Goal: Complete application form

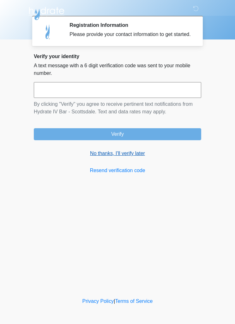
click at [129, 157] on link "No thanks, I'll verify later" at bounding box center [118, 154] width 168 height 8
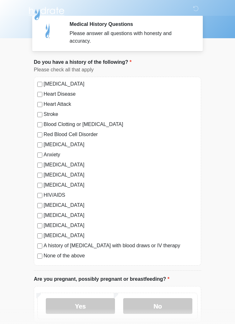
scroll to position [0, 0]
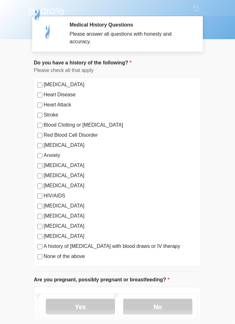
click at [77, 258] on label "None of the above" at bounding box center [121, 257] width 154 height 8
click at [64, 216] on label "Migraines" at bounding box center [121, 216] width 154 height 8
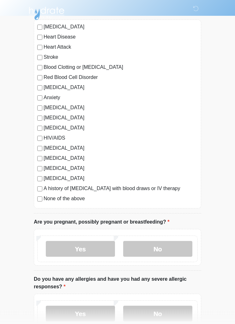
click at [78, 198] on label "None of the above" at bounding box center [121, 199] width 154 height 8
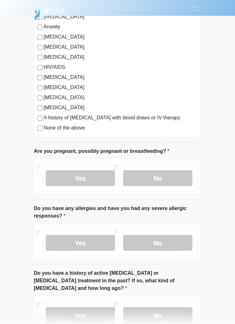
scroll to position [131, 0]
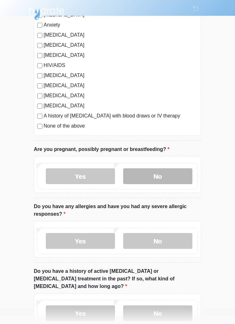
click at [158, 174] on label "No" at bounding box center [157, 177] width 69 height 16
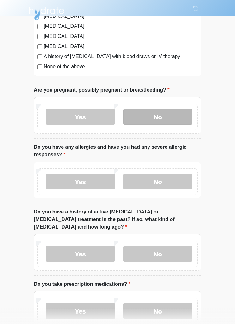
scroll to position [192, 0]
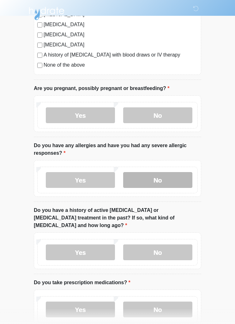
click at [178, 184] on label "No" at bounding box center [157, 180] width 69 height 16
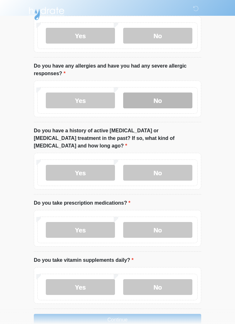
scroll to position [270, 0]
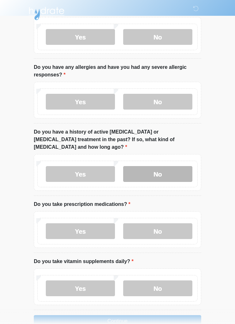
click at [172, 170] on label "No" at bounding box center [157, 174] width 69 height 16
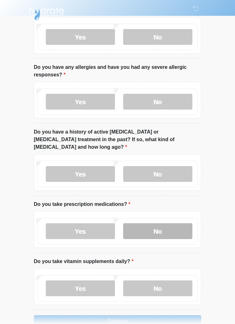
click at [162, 224] on label "No" at bounding box center [157, 232] width 69 height 16
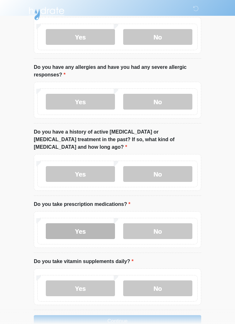
click at [92, 224] on label "Yes" at bounding box center [80, 232] width 69 height 16
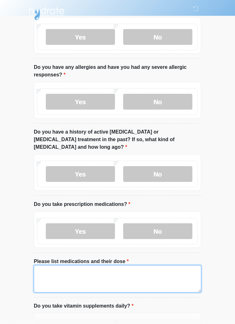
click at [139, 271] on textarea "Please list medications and their dose" at bounding box center [118, 279] width 168 height 27
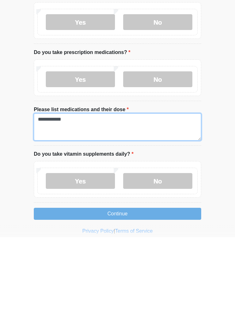
scroll to position [344, 0]
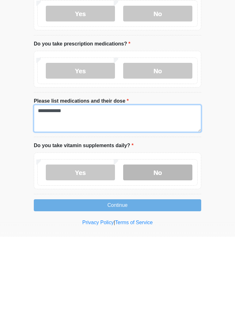
type textarea "**********"
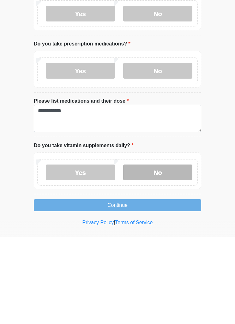
click at [166, 252] on label "No" at bounding box center [157, 260] width 69 height 16
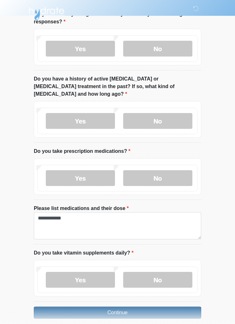
click at [138, 307] on button "Continue" at bounding box center [118, 313] width 168 height 12
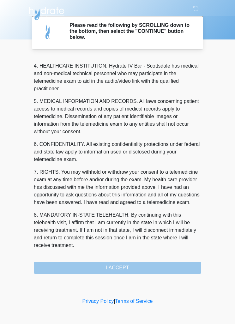
scroll to position [176, 0]
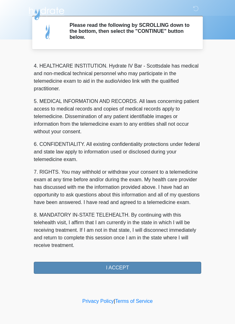
click at [170, 270] on button "I ACCEPT" at bounding box center [118, 268] width 168 height 12
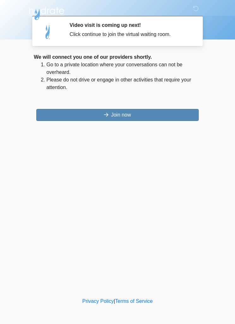
click at [71, 111] on button "Join now" at bounding box center [117, 115] width 163 height 12
